Goal: Transaction & Acquisition: Purchase product/service

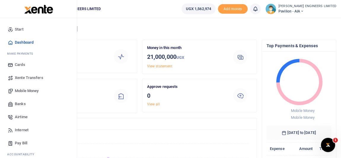
click at [22, 91] on span "Mobile Money" at bounding box center [27, 91] width 24 height 6
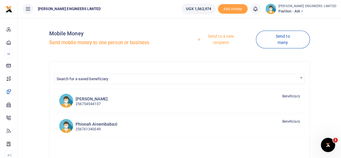
click at [219, 37] on link "Send to a new recipient" at bounding box center [219, 39] width 74 height 17
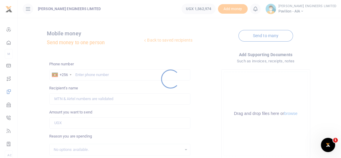
click at [88, 74] on div at bounding box center [170, 79] width 341 height 158
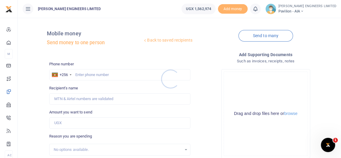
click at [84, 74] on div at bounding box center [170, 79] width 341 height 158
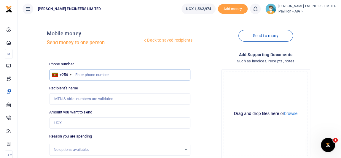
click at [91, 75] on input "text" at bounding box center [119, 74] width 141 height 11
click at [63, 122] on input "Amount you want to send" at bounding box center [119, 122] width 141 height 11
type input "156,038"
click at [81, 73] on input "text" at bounding box center [119, 74] width 141 height 11
type input "706595402"
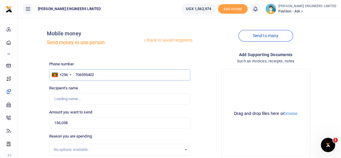
type input "Maria Goreth Nakityo"
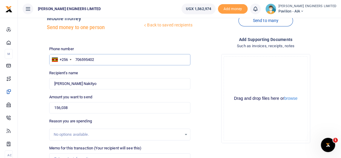
scroll to position [27, 0]
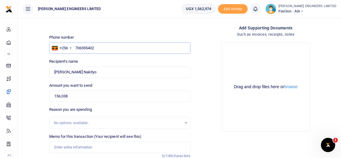
type input "706595402"
drag, startPoint x: 70, startPoint y: 95, endPoint x: 56, endPoint y: 95, distance: 13.6
click at [56, 95] on input "156,038" at bounding box center [119, 95] width 141 height 11
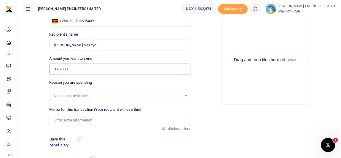
type input "170,000"
click at [63, 121] on input "Memo for this transaction (Your recipient will see this)" at bounding box center [119, 119] width 141 height 11
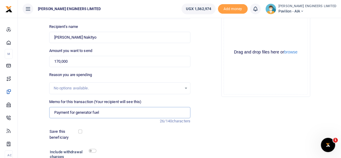
scroll to position [81, 0]
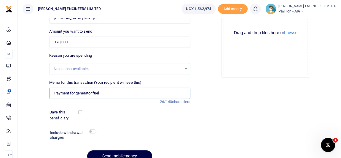
click at [79, 92] on input "Payment for generator fuel" at bounding box center [119, 92] width 141 height 11
click at [83, 92] on input "Payment for generator fuel" at bounding box center [119, 92] width 141 height 11
click at [101, 93] on input "Payment for generator fuel" at bounding box center [119, 92] width 141 height 11
type input "Payment for generator fuel 34 ltrs of petrol"
click at [92, 131] on input "checkbox" at bounding box center [93, 131] width 8 height 4
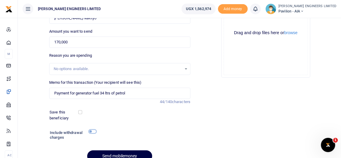
checkbox input "true"
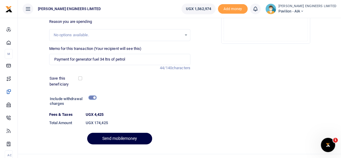
scroll to position [125, 0]
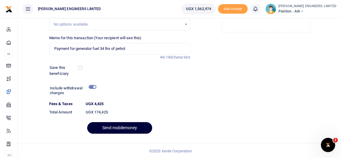
click at [124, 127] on button "Send mobilemoney" at bounding box center [119, 128] width 65 height 12
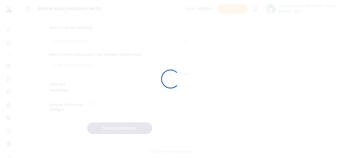
scroll to position [109, 0]
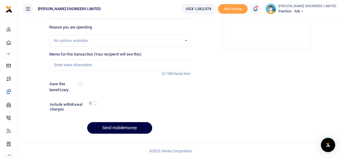
click at [267, 12] on div at bounding box center [170, 79] width 341 height 158
click at [261, 12] on link at bounding box center [255, 9] width 11 height 11
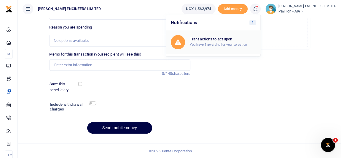
click at [233, 42] on small "You have 1 awaiting for your to act on" at bounding box center [218, 44] width 57 height 4
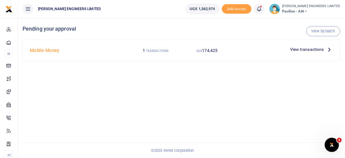
click at [299, 48] on span "View transactions" at bounding box center [307, 49] width 34 height 7
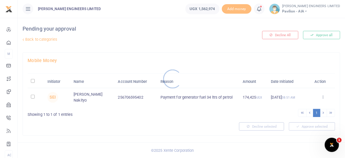
click at [33, 96] on div at bounding box center [172, 79] width 345 height 158
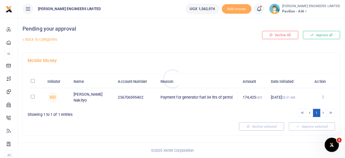
click at [33, 96] on div at bounding box center [172, 79] width 345 height 158
click at [33, 96] on input "checkbox" at bounding box center [33, 97] width 4 height 4
checkbox input "true"
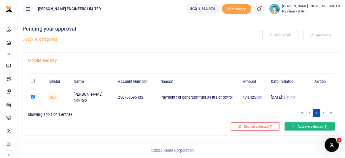
click at [301, 122] on button "Approve selected (1)" at bounding box center [310, 126] width 50 height 8
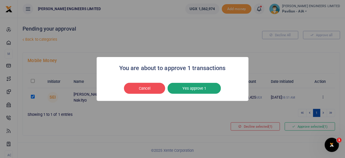
click at [195, 88] on button "Yes approve 1" at bounding box center [193, 88] width 53 height 11
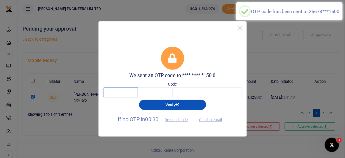
click at [122, 93] on input "text" at bounding box center [120, 92] width 35 height 10
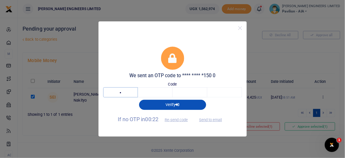
type input "6"
type input "0"
type input "2"
type input "6"
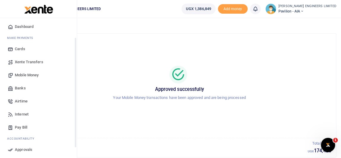
scroll to position [27, 0]
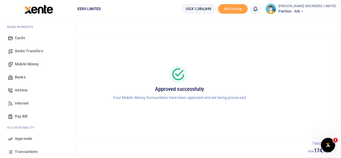
click at [30, 49] on span "Xente Transfers" at bounding box center [29, 51] width 28 height 6
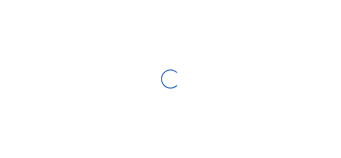
select select "Loading categories"
select select
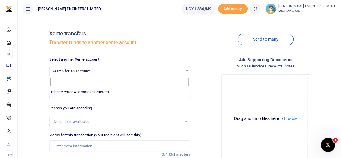
click at [75, 72] on span "Search for an account" at bounding box center [71, 71] width 38 height 4
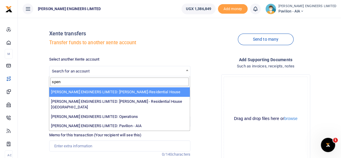
type input "spen"
select select "4050"
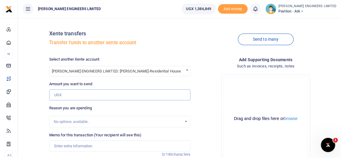
click at [68, 95] on input "Amount you want to send" at bounding box center [119, 94] width 141 height 11
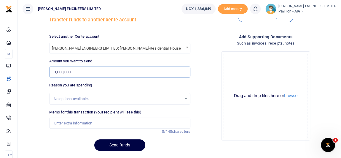
scroll to position [27, 0]
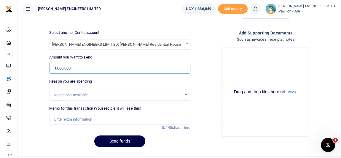
type input "1,000,000"
drag, startPoint x: 61, startPoint y: 119, endPoint x: 73, endPoint y: 122, distance: 11.5
click at [61, 119] on input "Memo for this transaction (Your recipient will see this)" at bounding box center [119, 119] width 141 height 11
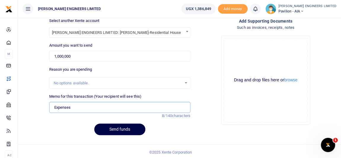
scroll to position [40, 0]
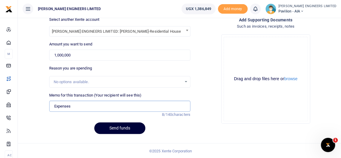
type input "Expenses"
click at [126, 129] on button "Send funds" at bounding box center [119, 128] width 51 height 12
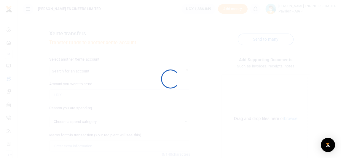
scroll to position [40, 0]
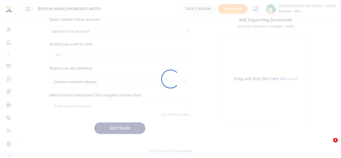
select select
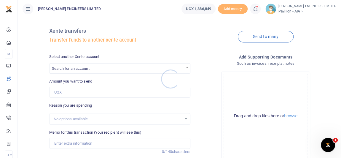
scroll to position [0, 0]
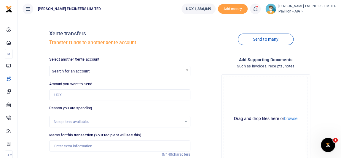
click at [258, 9] on icon at bounding box center [255, 9] width 6 height 7
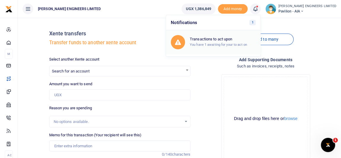
click at [227, 41] on div "Transactions to act upon You have 1 awaiting for your to act on" at bounding box center [223, 42] width 66 height 10
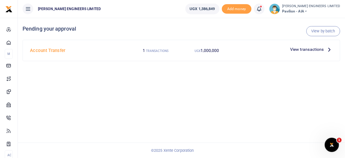
click at [295, 49] on span "View transactions" at bounding box center [307, 49] width 34 height 7
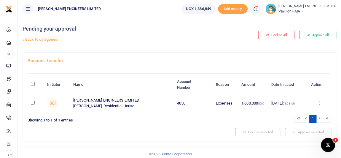
click at [33, 103] on input "checkbox" at bounding box center [33, 102] width 4 height 4
checkbox input "true"
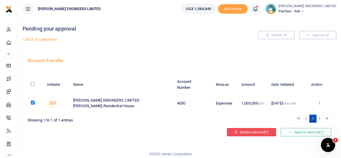
click at [248, 130] on button "Decline selected (1)" at bounding box center [251, 132] width 49 height 8
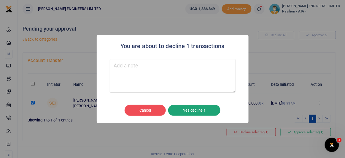
click at [194, 110] on button "Yes decline 1" at bounding box center [194, 110] width 52 height 11
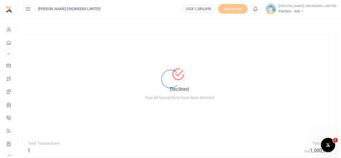
click at [315, 12] on div at bounding box center [170, 79] width 341 height 158
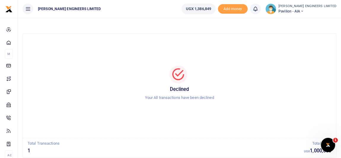
click at [303, 11] on icon at bounding box center [302, 11] width 4 height 4
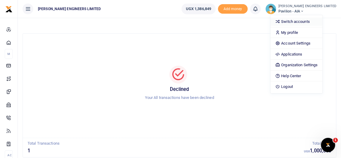
click at [309, 22] on link "Switch accounts" at bounding box center [296, 21] width 52 height 8
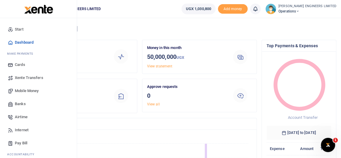
click at [24, 78] on span "Xente Transfers" at bounding box center [29, 78] width 28 height 6
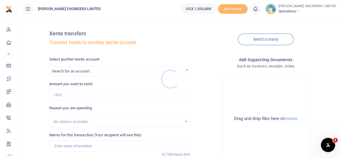
click at [59, 72] on div at bounding box center [170, 79] width 341 height 158
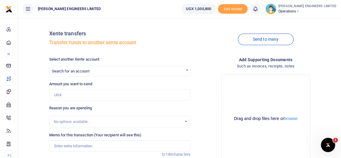
click at [66, 72] on span "Search for an account" at bounding box center [71, 71] width 38 height 4
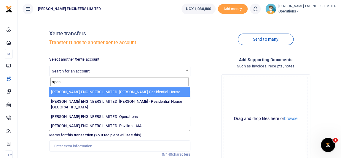
type input "spen"
select select "4050"
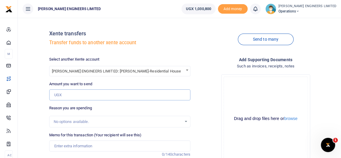
click at [65, 95] on input "Amount you want to send" at bounding box center [119, 94] width 141 height 11
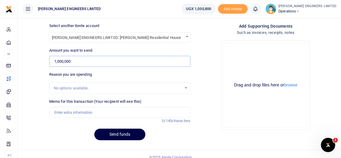
scroll to position [40, 0]
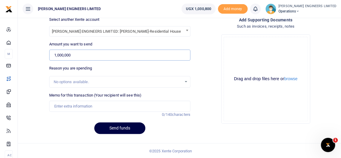
type input "1,000,000"
click at [69, 106] on input "Memo for this transaction (Your recipient will see this)" at bounding box center [119, 105] width 141 height 11
type input "Expenses"
click at [127, 127] on button "Send funds" at bounding box center [119, 128] width 51 height 12
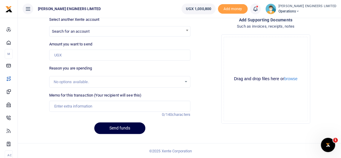
click at [258, 12] on icon at bounding box center [255, 9] width 6 height 7
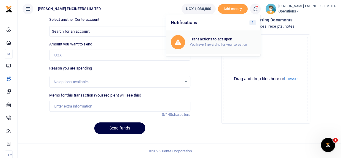
click at [232, 40] on h6 "Transactions to act upon" at bounding box center [223, 39] width 66 height 5
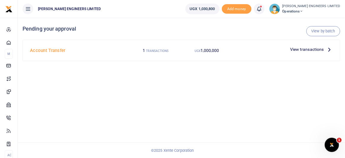
click at [308, 49] on span "View transactions" at bounding box center [307, 49] width 34 height 7
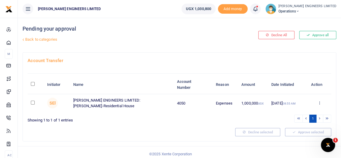
click at [31, 102] on input "checkbox" at bounding box center [33, 102] width 4 height 4
checkbox input "true"
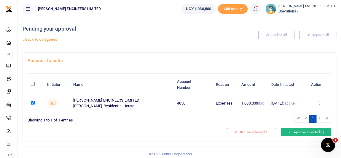
click at [302, 132] on button "Approve selected (1)" at bounding box center [306, 132] width 50 height 8
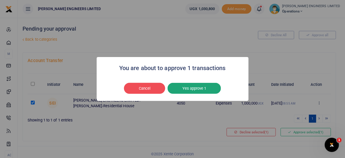
click at [206, 89] on button "Yes approve 1" at bounding box center [193, 88] width 53 height 11
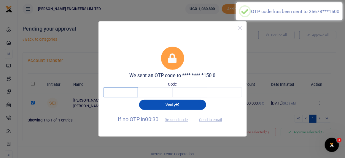
click at [122, 92] on input "text" at bounding box center [120, 92] width 35 height 10
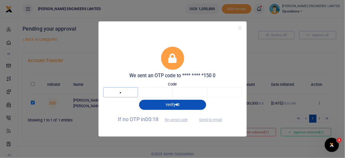
type input "3"
type input "6"
type input "4"
type input "5"
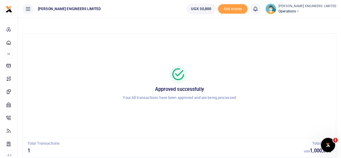
click at [299, 10] on icon at bounding box center [298, 11] width 4 height 4
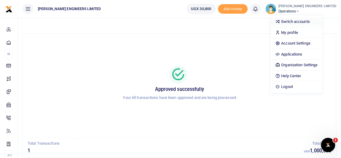
click at [309, 23] on link "Switch accounts" at bounding box center [296, 21] width 52 height 8
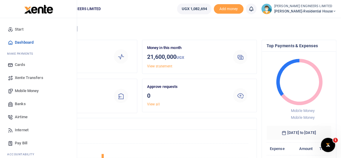
click at [24, 91] on span "Mobile Money" at bounding box center [27, 91] width 24 height 6
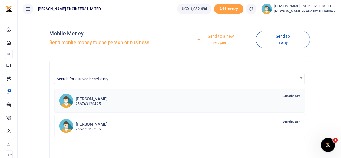
click at [87, 101] on p "256763120425" at bounding box center [92, 104] width 32 height 6
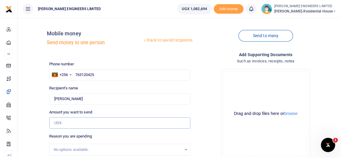
click at [64, 124] on input "Amount you want to send" at bounding box center [119, 122] width 141 height 11
click at [145, 74] on input "763120425" at bounding box center [119, 74] width 141 height 11
click at [64, 122] on input "Amount you want to send" at bounding box center [119, 122] width 141 height 11
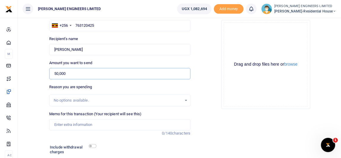
scroll to position [54, 0]
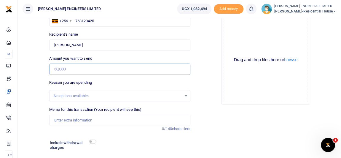
type input "50,000"
click at [59, 119] on input "Memo for this transaction (Your recipient will see this)" at bounding box center [119, 119] width 141 height 11
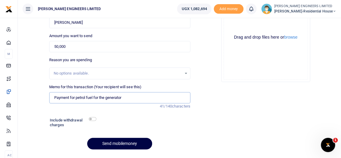
scroll to position [81, 0]
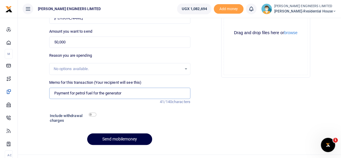
type input "Payment for petrol fuel for the generator"
click at [94, 114] on input "checkbox" at bounding box center [93, 114] width 8 height 4
checkbox input "true"
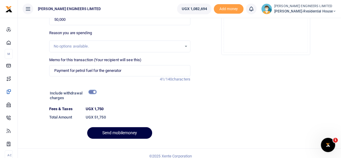
scroll to position [108, 0]
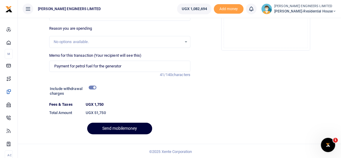
click at [130, 128] on button "Send mobilemoney" at bounding box center [119, 128] width 65 height 12
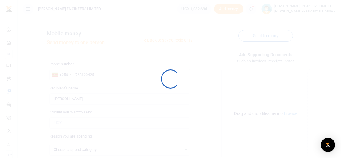
select select
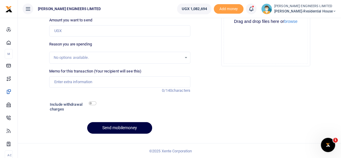
click at [254, 9] on icon at bounding box center [251, 9] width 6 height 7
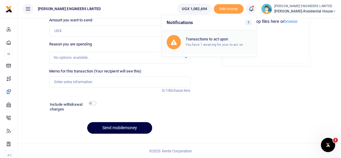
click at [211, 42] on small "You have 1 awaiting for your to act on" at bounding box center [214, 44] width 57 height 4
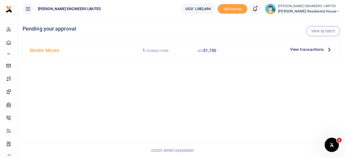
click at [306, 49] on span "View transactions" at bounding box center [307, 49] width 34 height 7
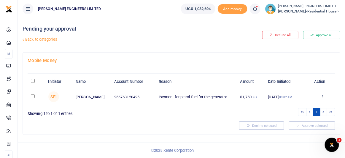
click at [33, 95] on input "checkbox" at bounding box center [33, 96] width 4 height 4
checkbox input "true"
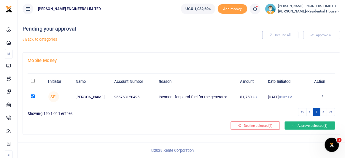
click at [293, 125] on icon at bounding box center [293, 125] width 3 height 4
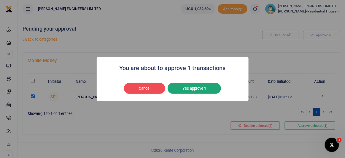
click at [193, 88] on button "Yes approve 1" at bounding box center [193, 88] width 53 height 11
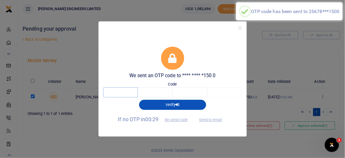
click at [124, 93] on input "text" at bounding box center [120, 92] width 35 height 10
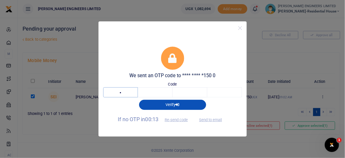
type input "2"
type input "0"
type input "1"
type input "5"
